Goal: Information Seeking & Learning: Find specific fact

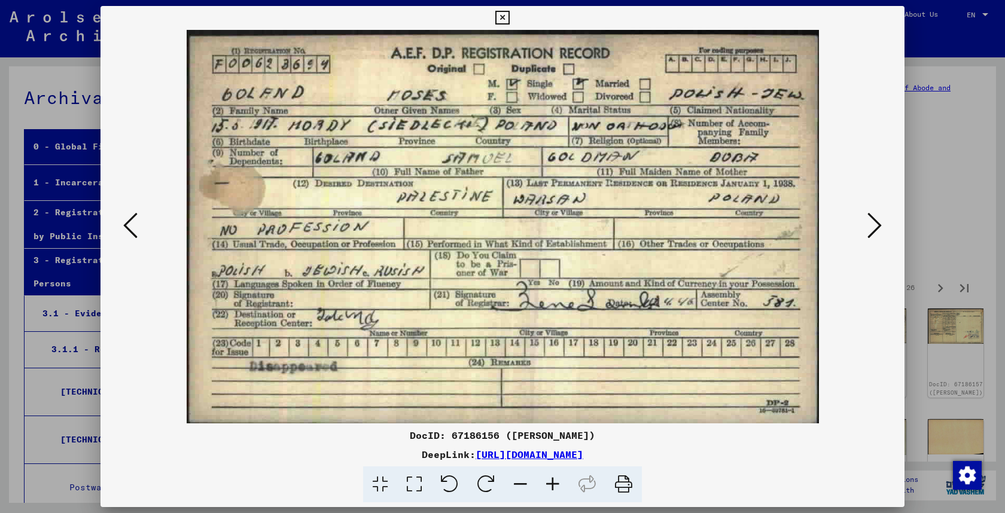
scroll to position [98, 0]
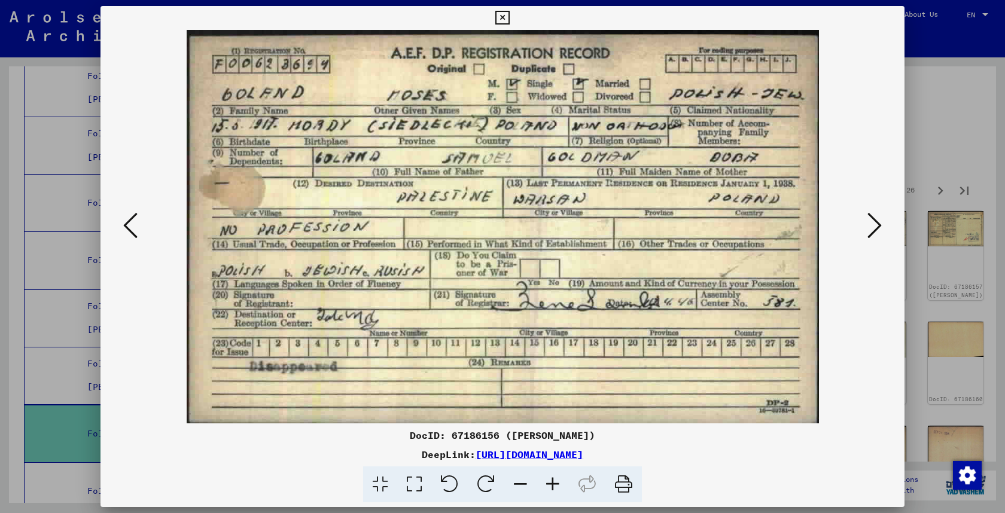
click at [952, 38] on div at bounding box center [502, 256] width 1005 height 513
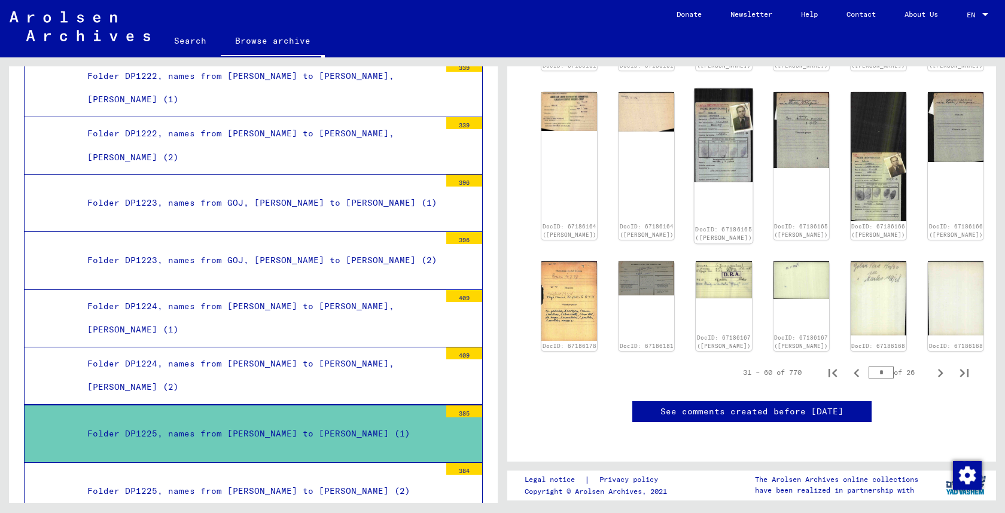
scroll to position [590, 0]
click at [701, 158] on div "DocID: 67186165 ([PERSON_NAME])" at bounding box center [724, 166] width 59 height 155
click at [702, 110] on img at bounding box center [724, 135] width 59 height 93
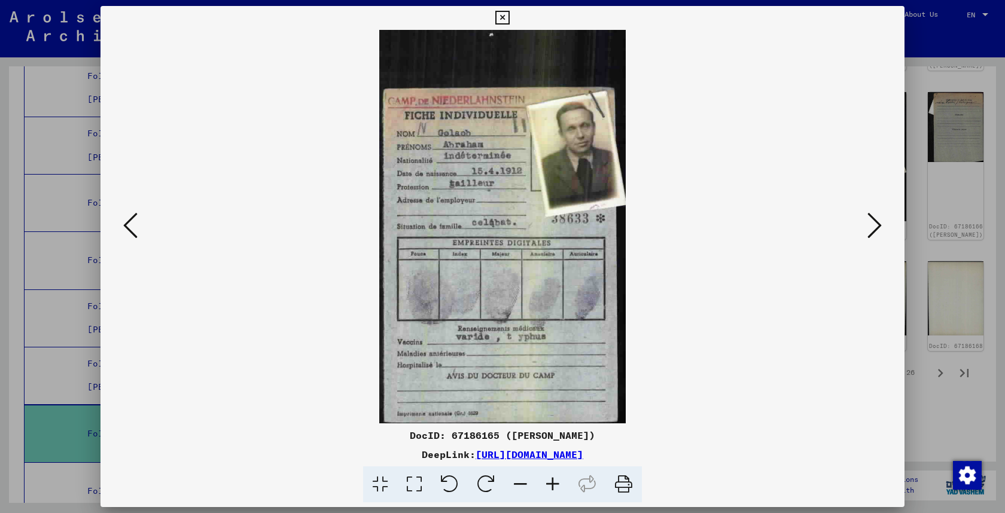
click at [974, 69] on div at bounding box center [502, 256] width 1005 height 513
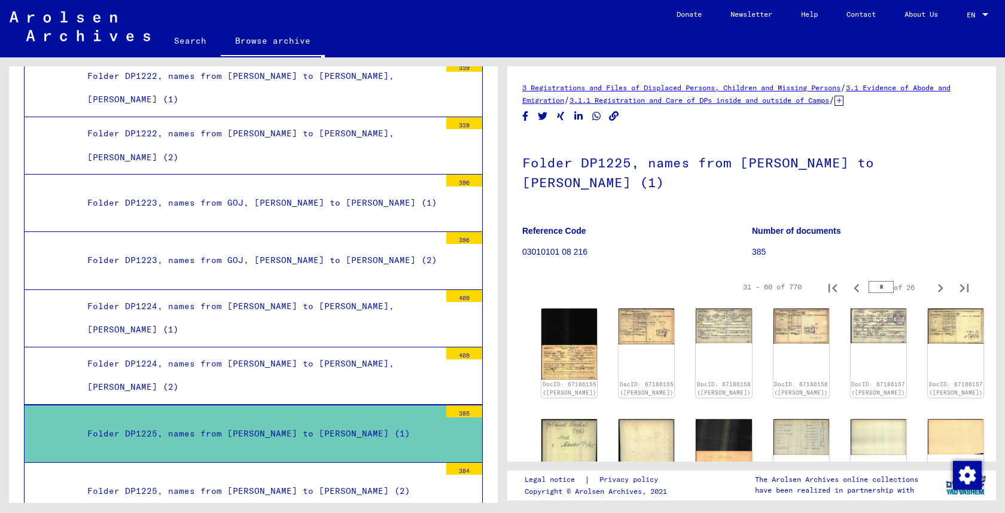
scroll to position [1, 0]
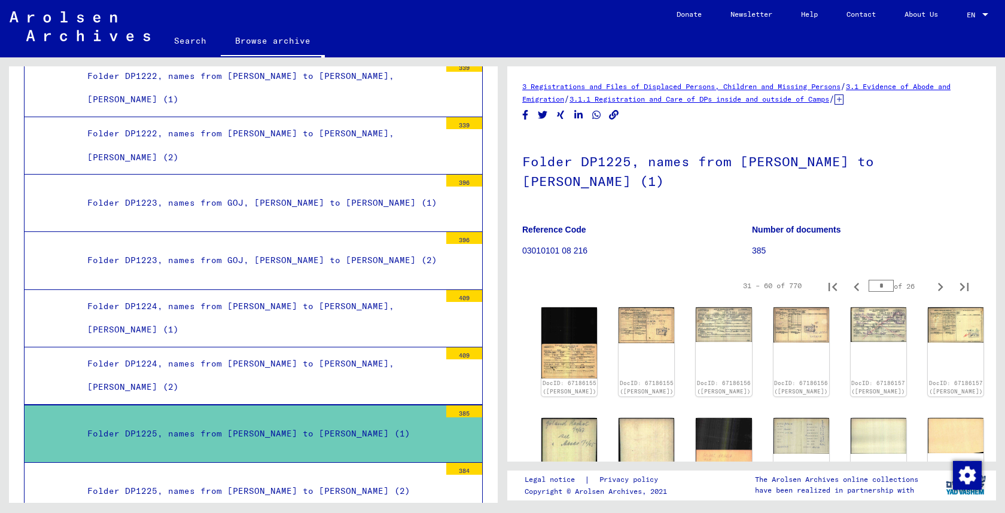
click at [249, 42] on link "Browse archive" at bounding box center [273, 41] width 104 height 31
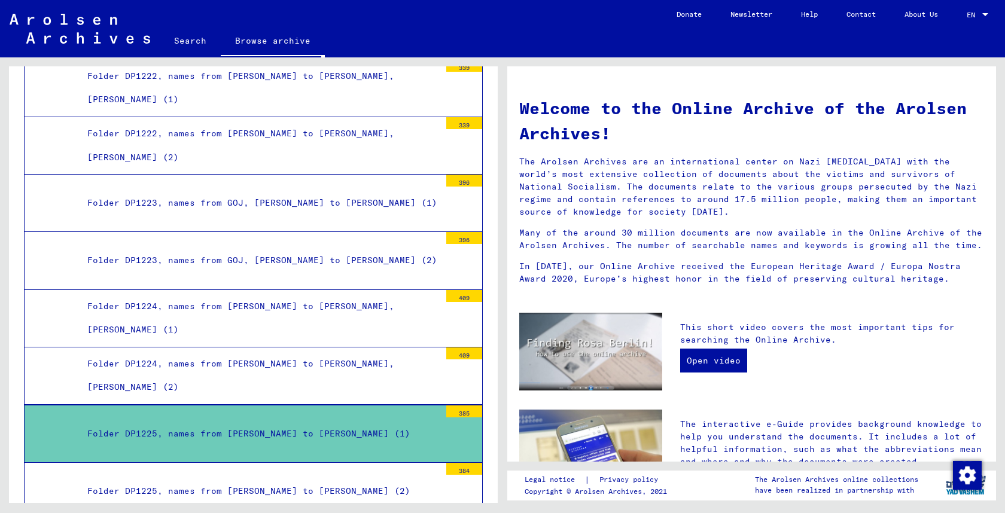
click at [190, 44] on link "Search" at bounding box center [190, 40] width 61 height 29
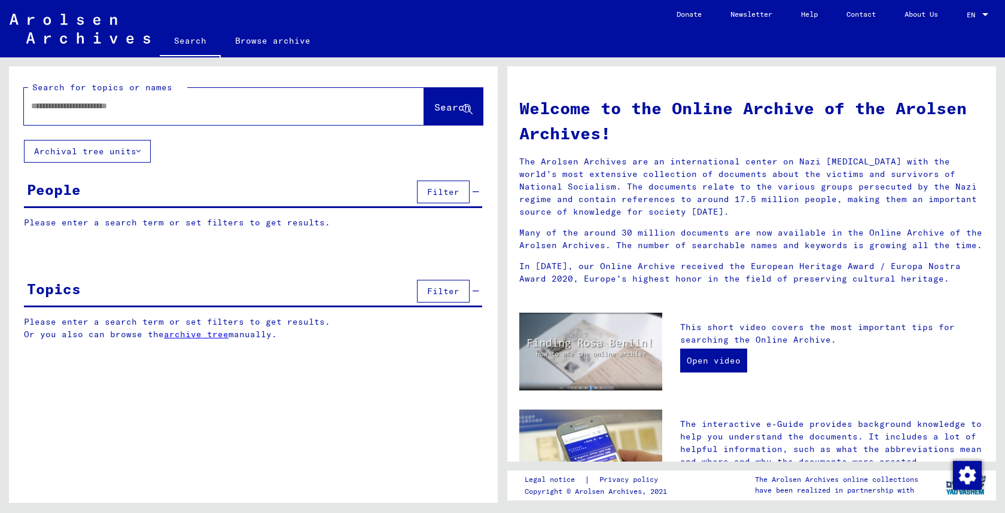
click at [151, 102] on input "text" at bounding box center [209, 106] width 357 height 13
type input "**********"
click at [434, 101] on span "Search" at bounding box center [452, 107] width 36 height 12
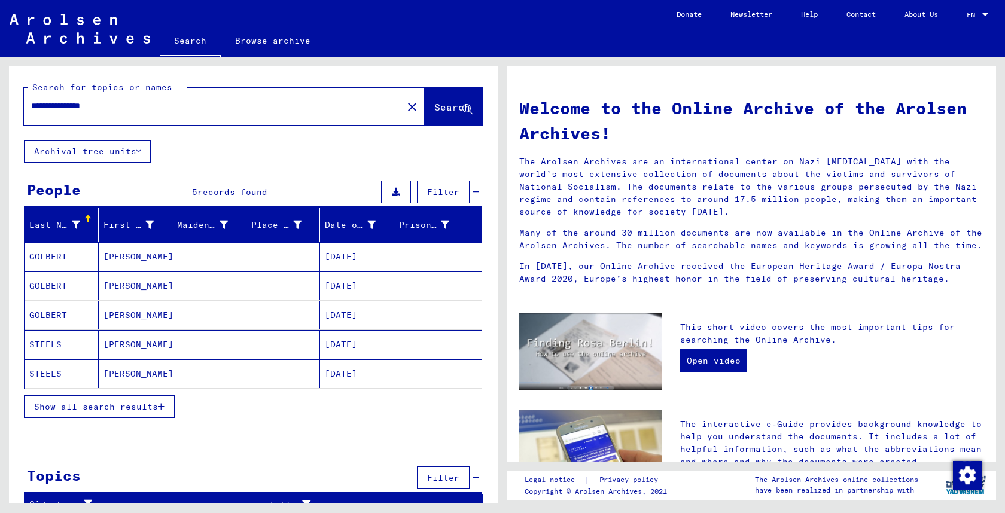
click at [135, 315] on mat-cell "[PERSON_NAME]" at bounding box center [136, 315] width 74 height 29
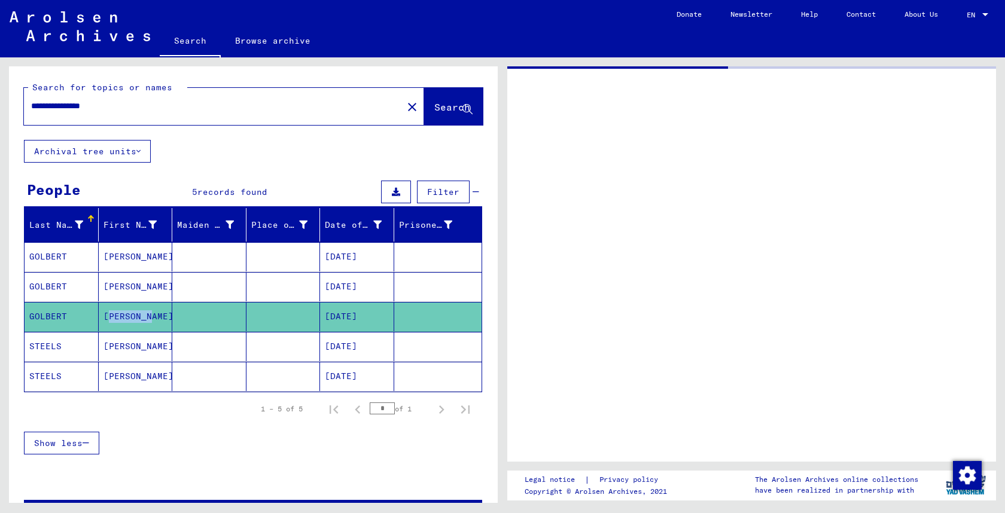
click at [135, 315] on mat-cell "[PERSON_NAME]" at bounding box center [136, 316] width 74 height 29
